Goal: Information Seeking & Learning: Understand process/instructions

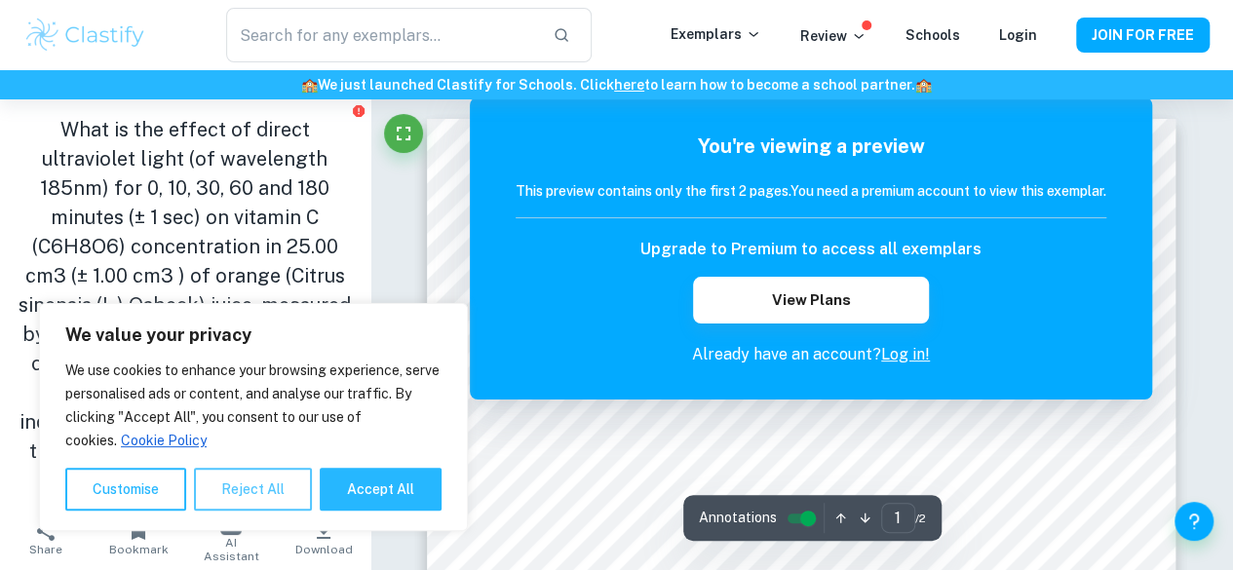
click at [236, 495] on button "Reject All" at bounding box center [253, 489] width 118 height 43
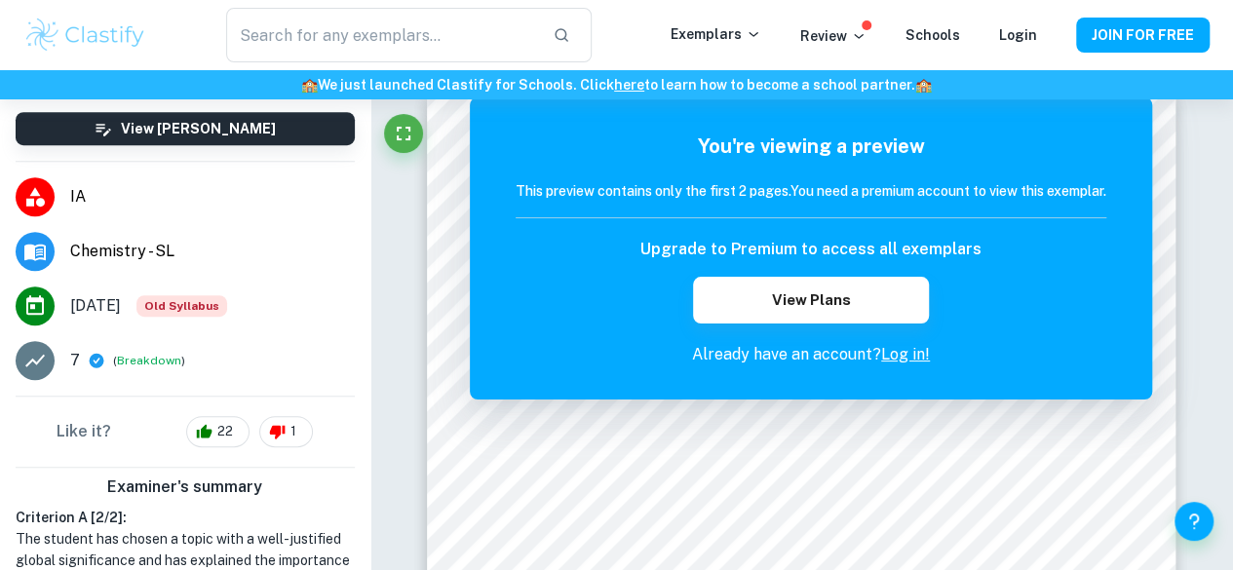
scroll to position [465, 0]
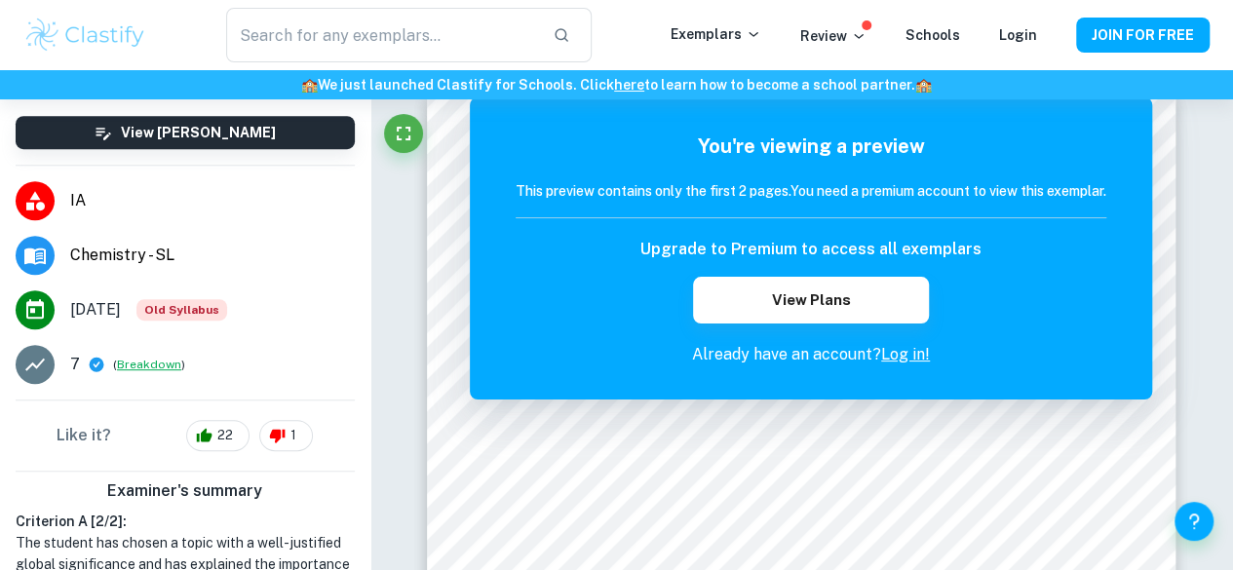
click at [134, 361] on button "Breakdown" at bounding box center [149, 365] width 64 height 18
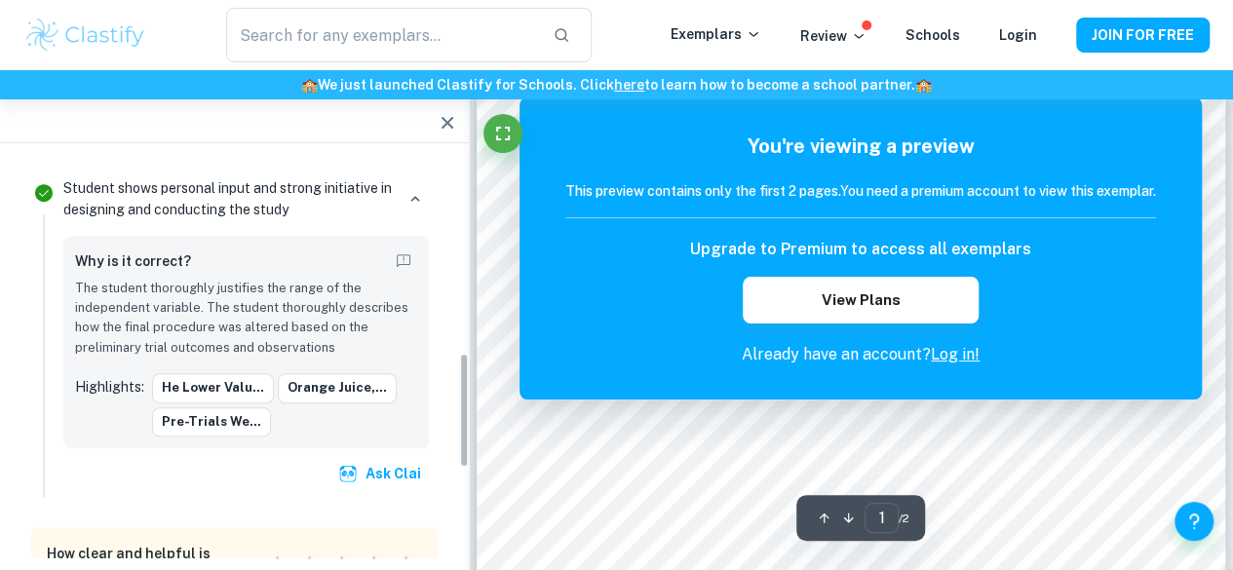
scroll to position [690, 0]
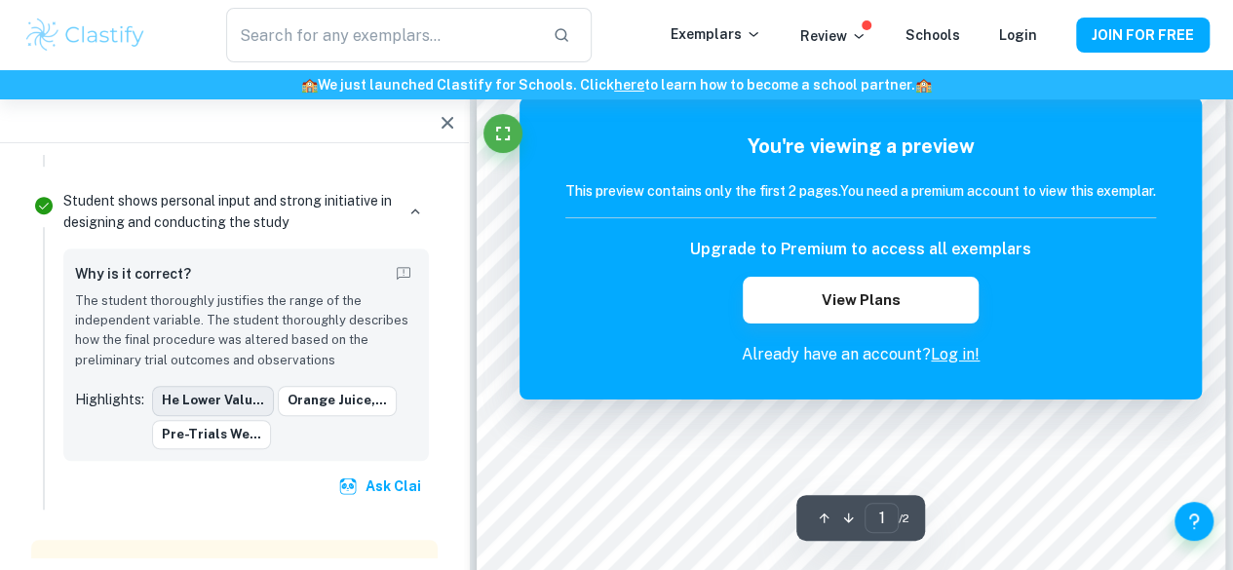
click at [224, 399] on button "he lower valu..." at bounding box center [213, 400] width 122 height 29
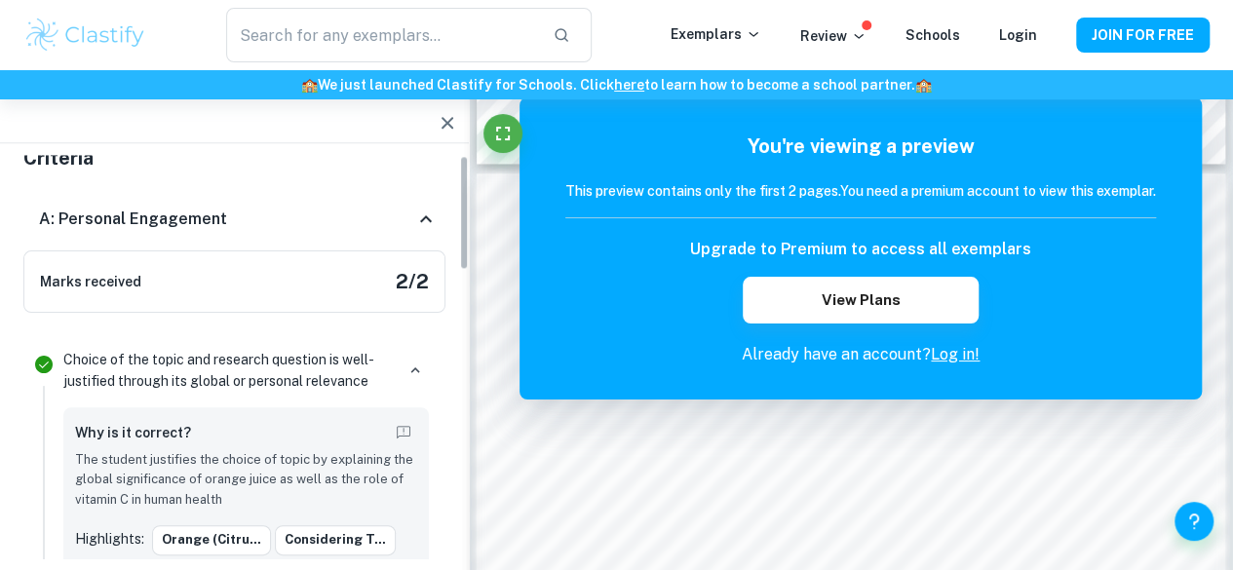
scroll to position [0, 0]
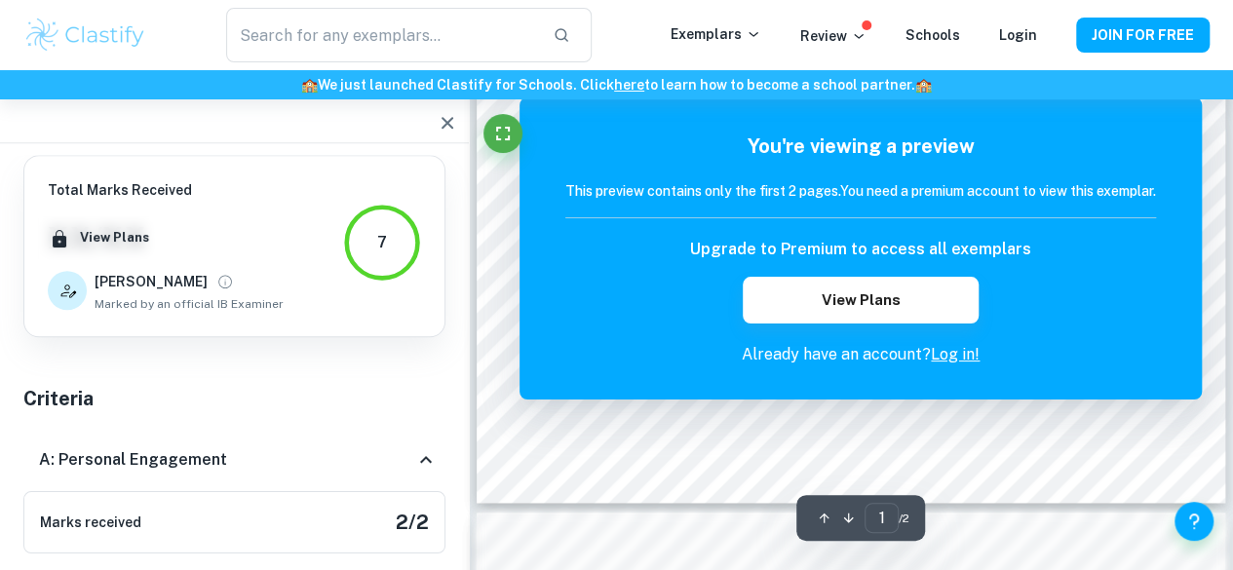
click at [447, 122] on icon "button" at bounding box center [447, 123] width 12 height 12
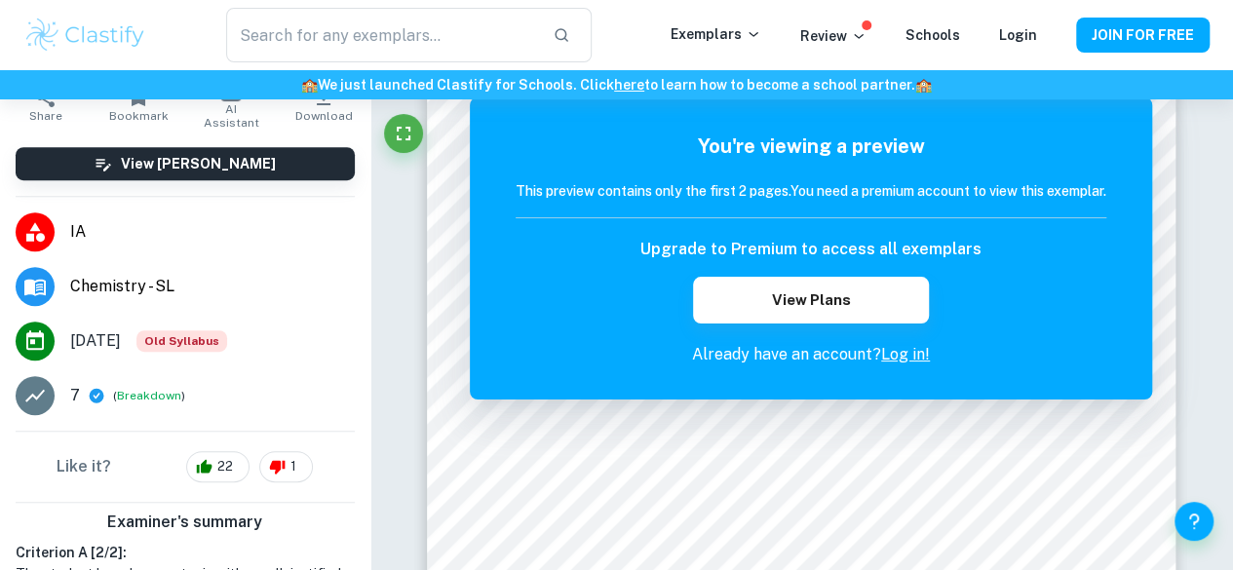
scroll to position [398, 0]
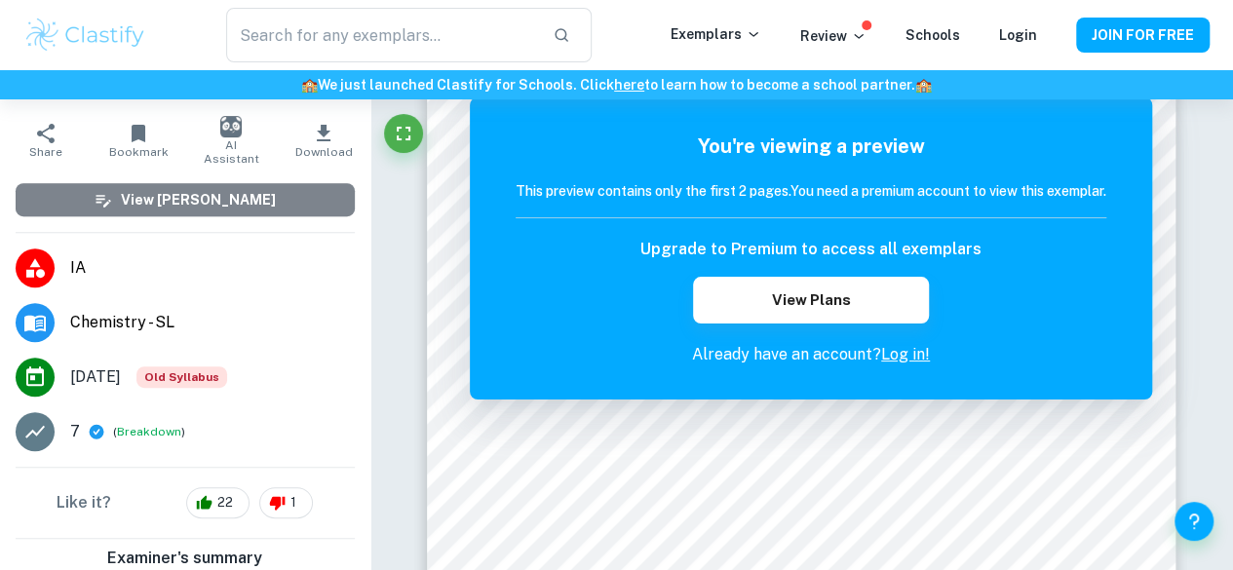
click at [205, 191] on h6 "View [PERSON_NAME]" at bounding box center [198, 199] width 155 height 21
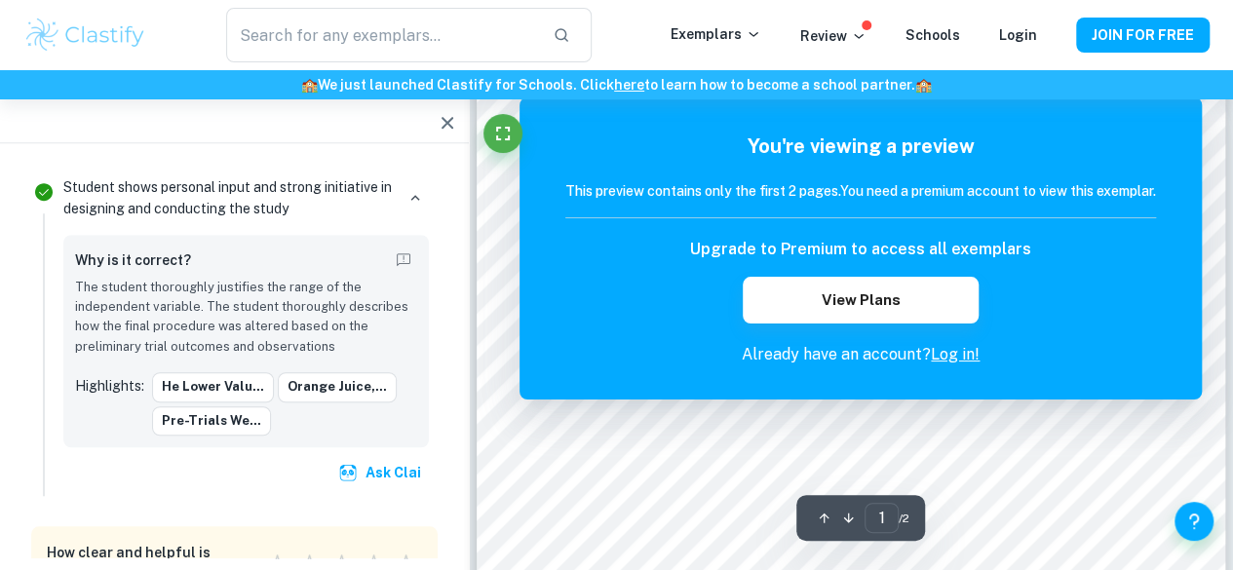
scroll to position [563, 0]
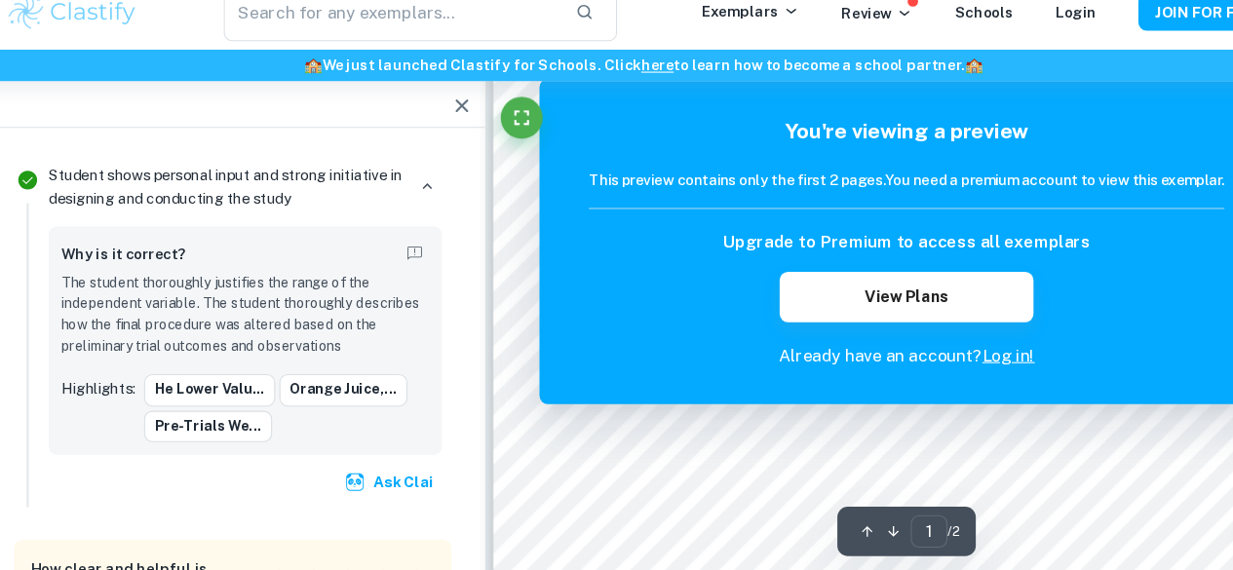
click at [324, 313] on p "The student thoroughly justifies the range of the independent variable. The stu…" at bounding box center [246, 318] width 342 height 80
click at [258, 345] on p "The student thoroughly justifies the range of the independent variable. The stu…" at bounding box center [246, 318] width 342 height 80
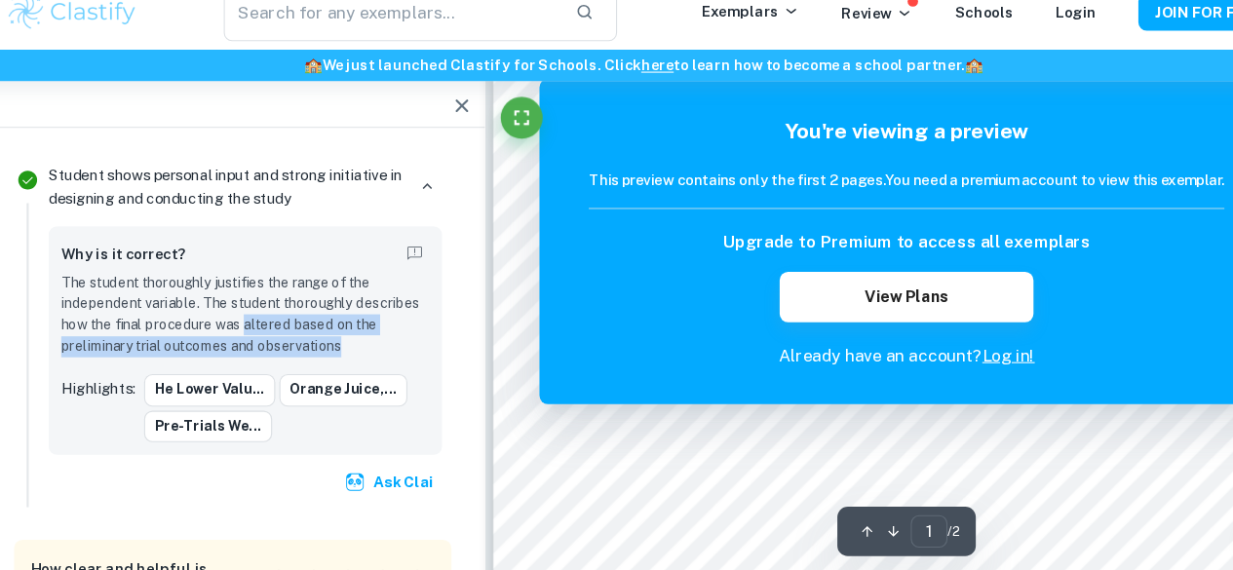
drag, startPoint x: 258, startPoint y: 345, endPoint x: 270, endPoint y: 319, distance: 28.8
click at [270, 319] on p "The student thoroughly justifies the range of the independent variable. The stu…" at bounding box center [246, 318] width 342 height 80
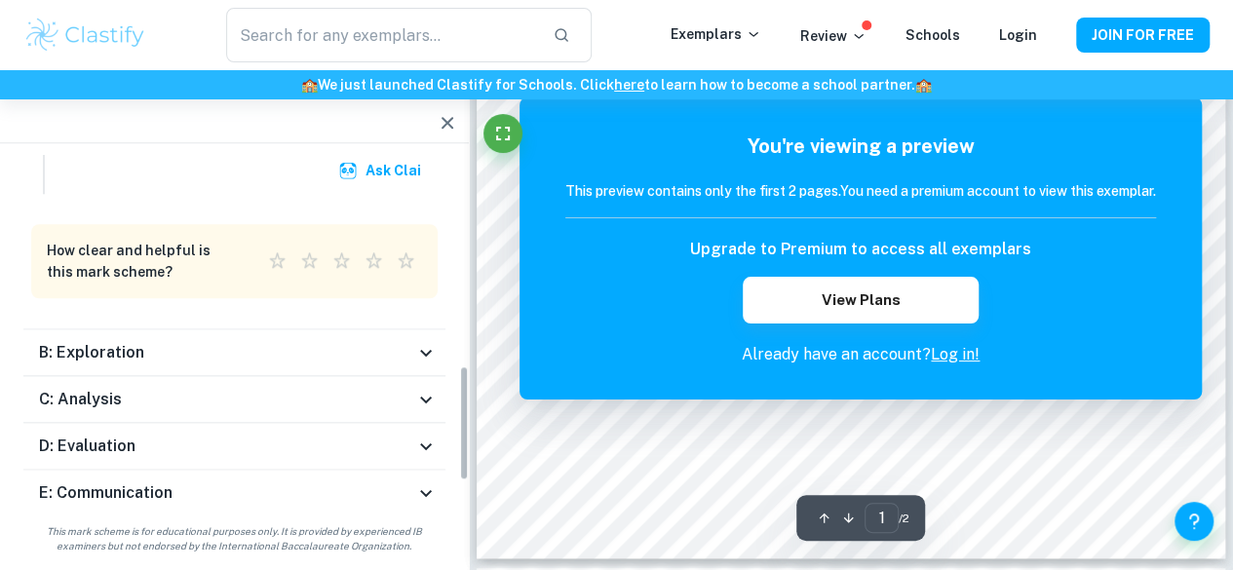
scroll to position [659, 0]
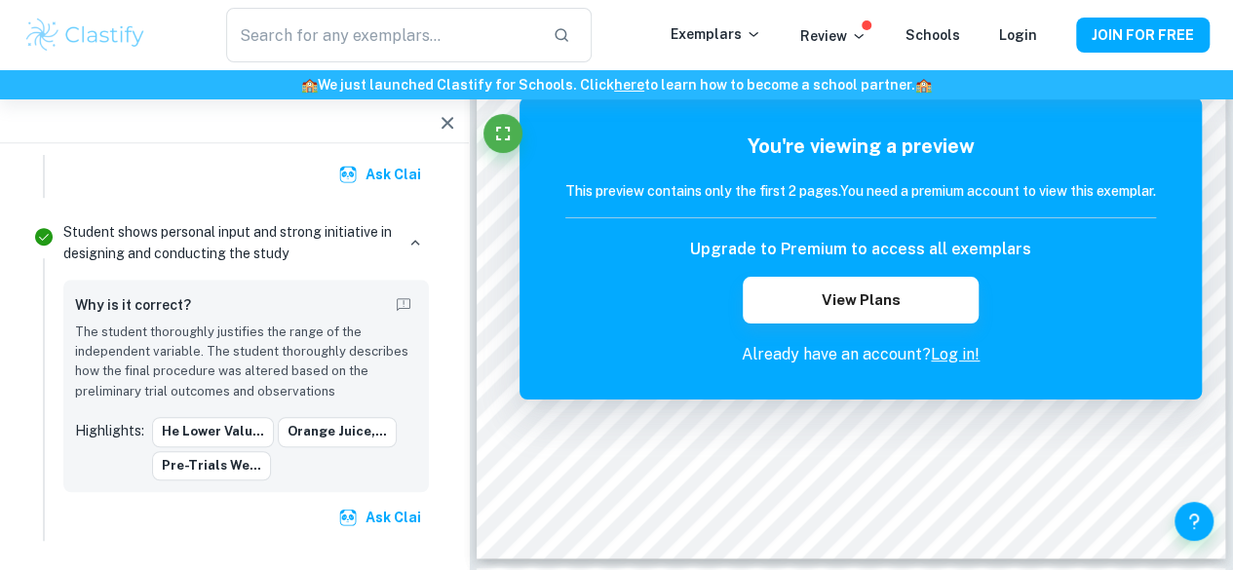
click at [270, 317] on div "Why is it correct?" at bounding box center [246, 306] width 342 height 31
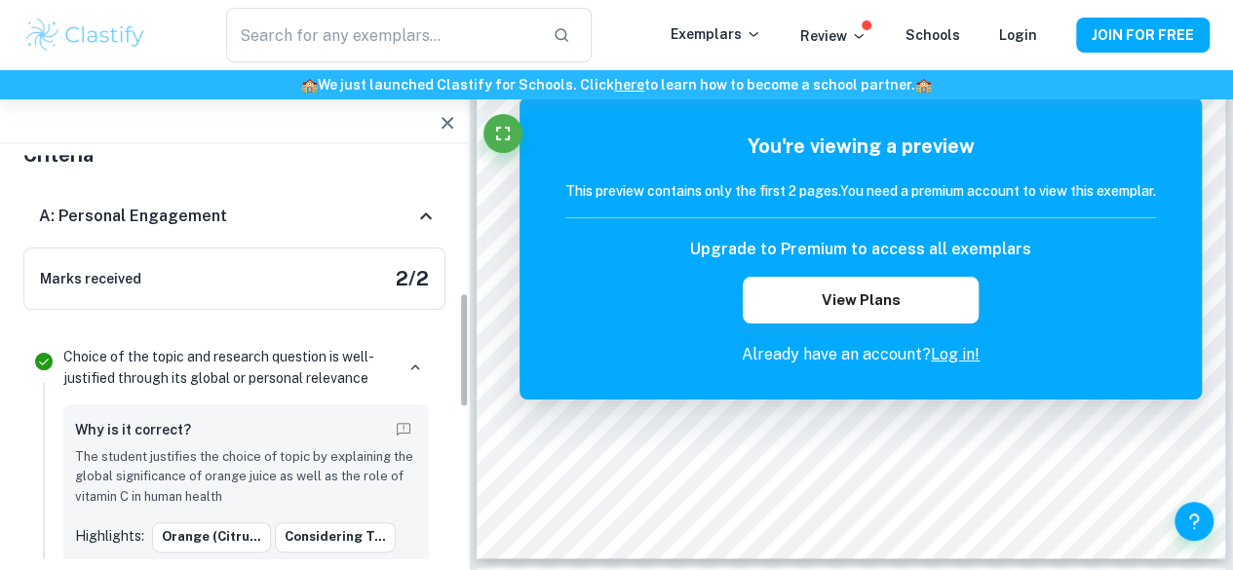
scroll to position [0, 0]
